Goal: Entertainment & Leisure: Consume media (video, audio)

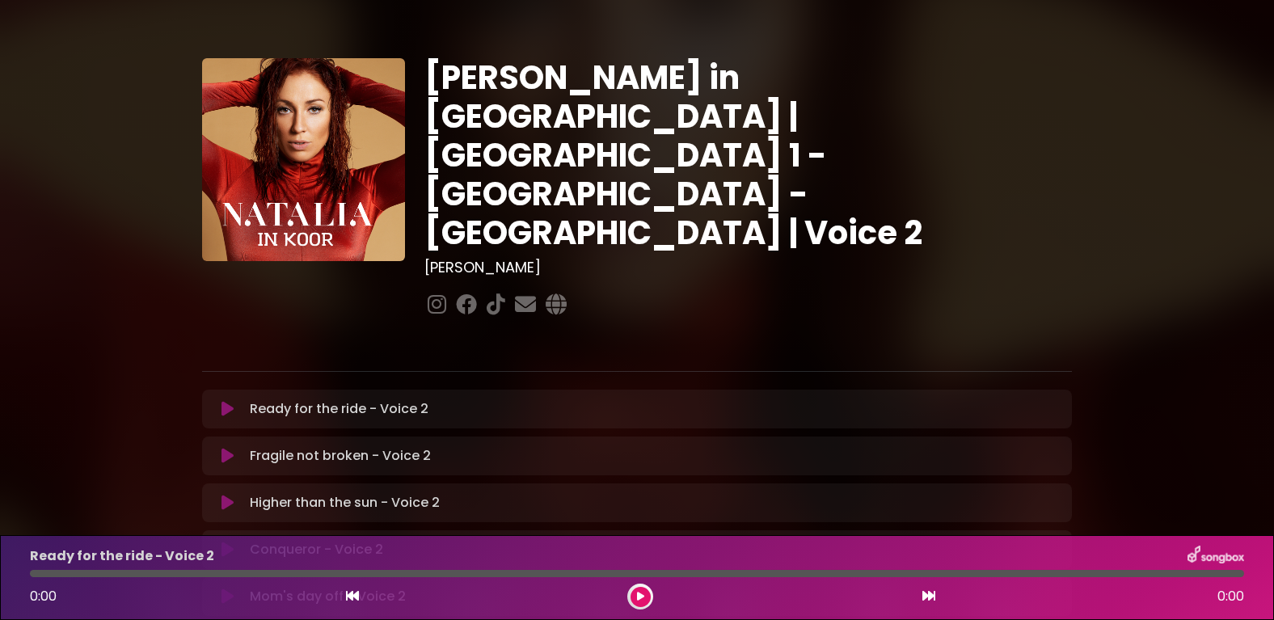
click at [231, 401] on icon at bounding box center [227, 409] width 12 height 16
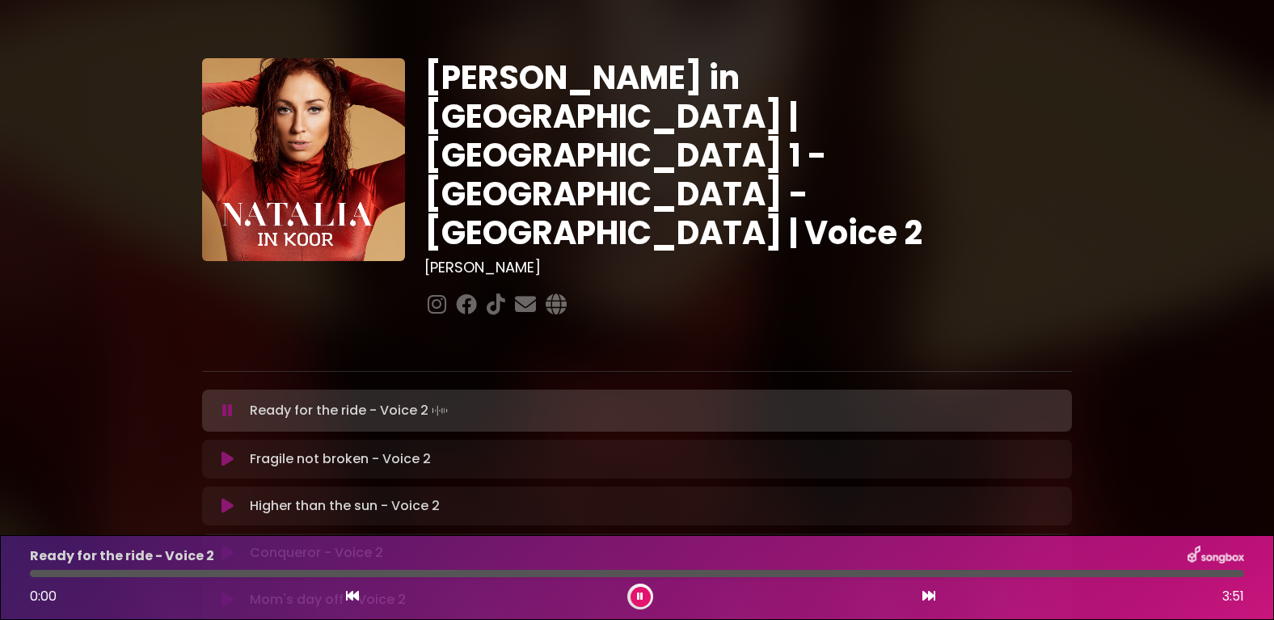
click at [228, 403] on icon at bounding box center [227, 411] width 11 height 16
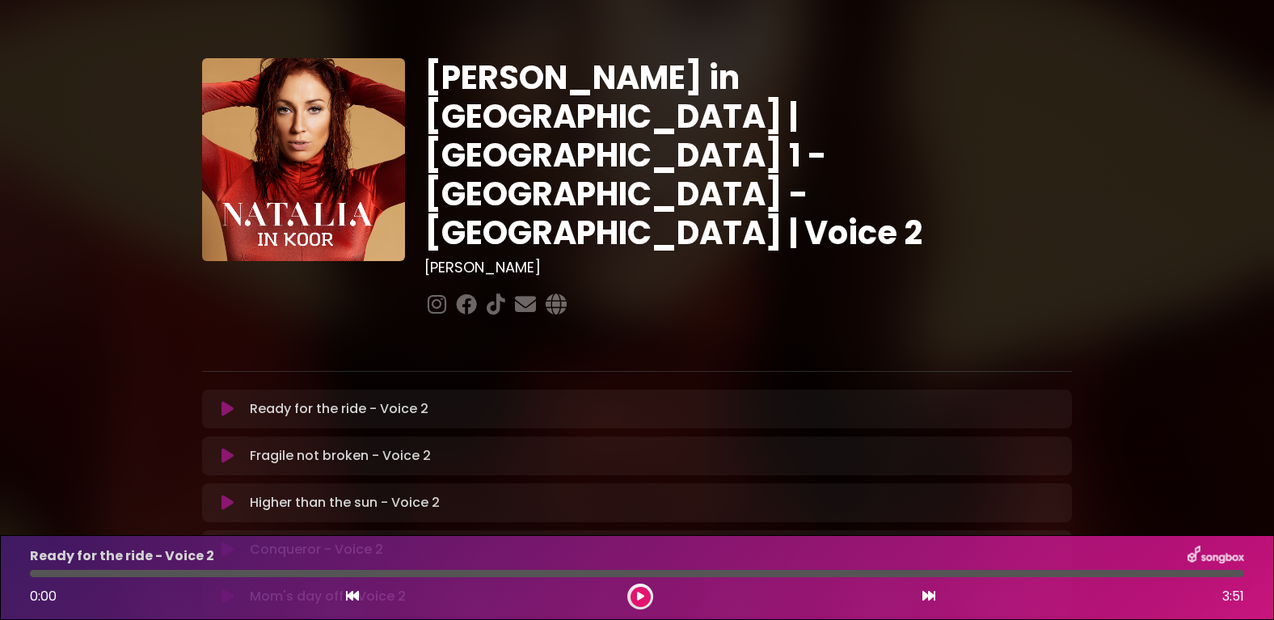
click at [228, 401] on icon at bounding box center [227, 409] width 12 height 16
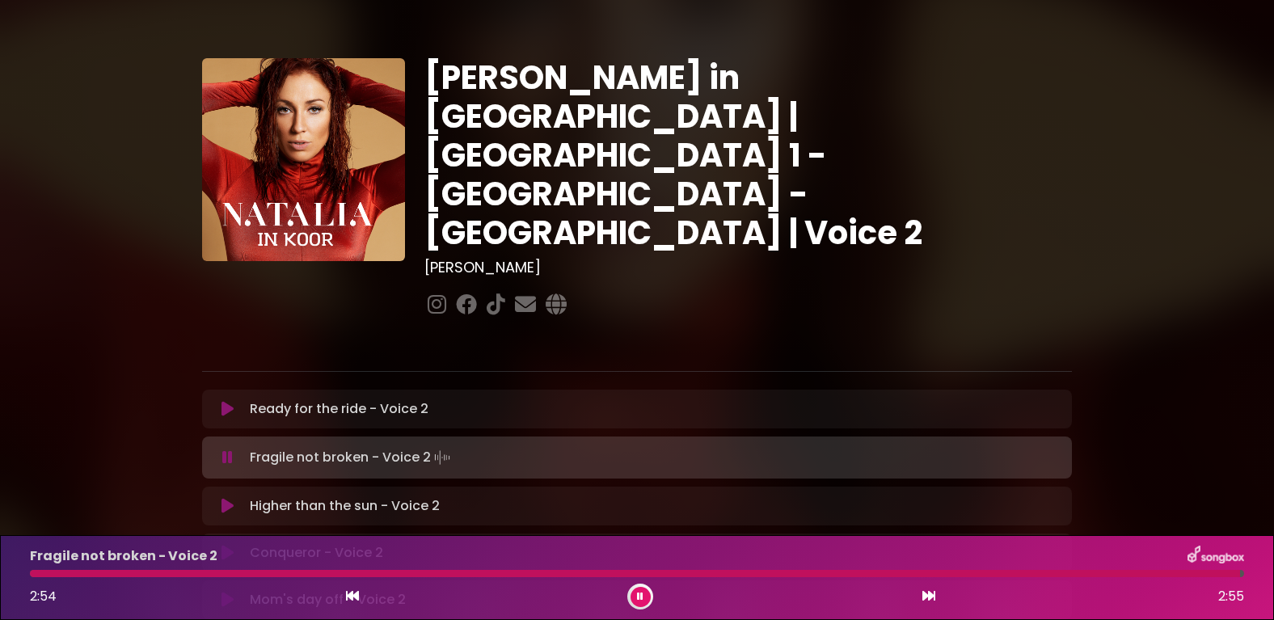
click at [221, 449] on button at bounding box center [228, 457] width 32 height 16
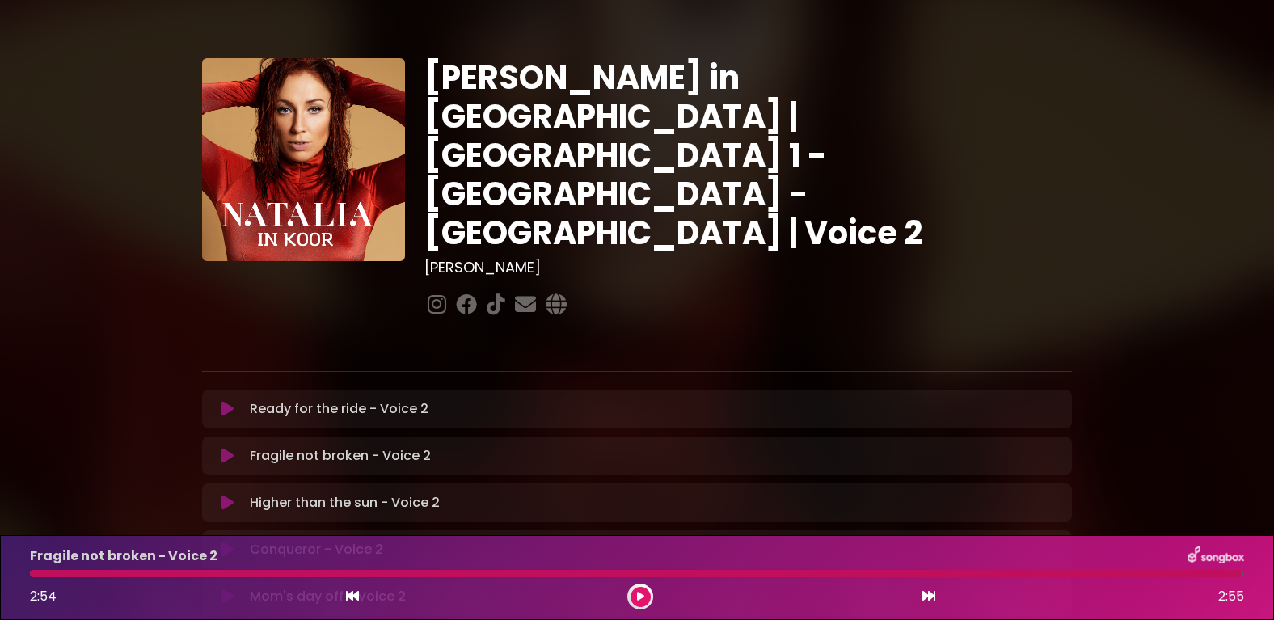
click at [229, 401] on icon at bounding box center [227, 409] width 12 height 16
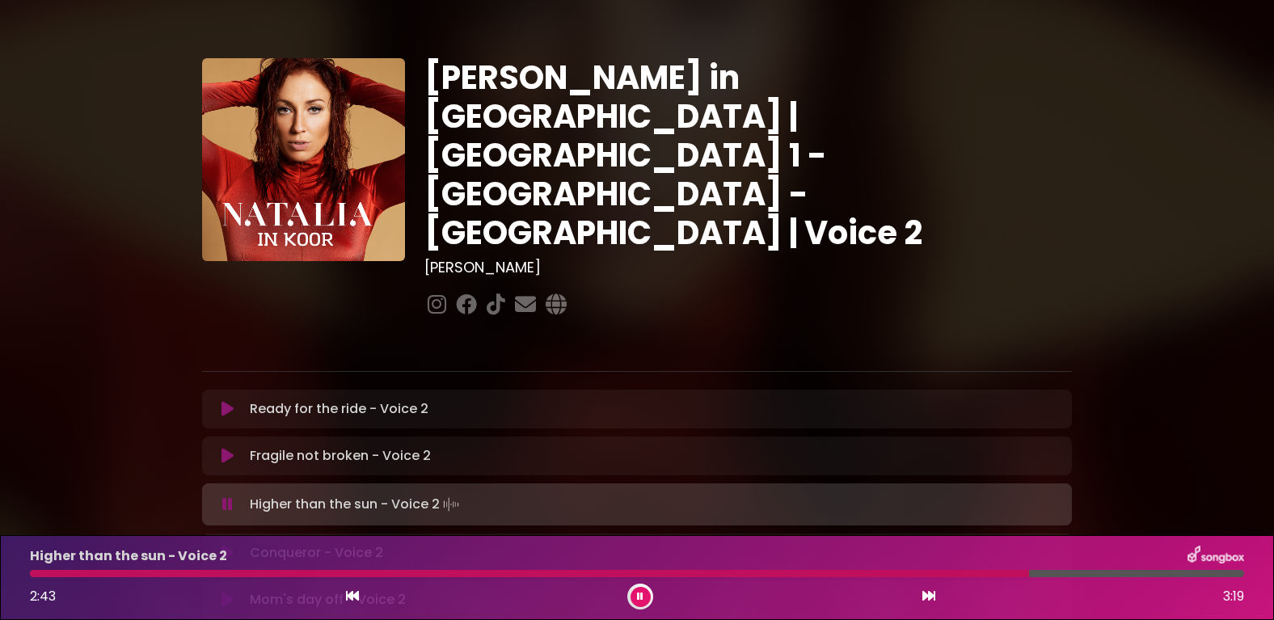
click at [224, 496] on icon at bounding box center [227, 504] width 11 height 16
